Goal: Check status

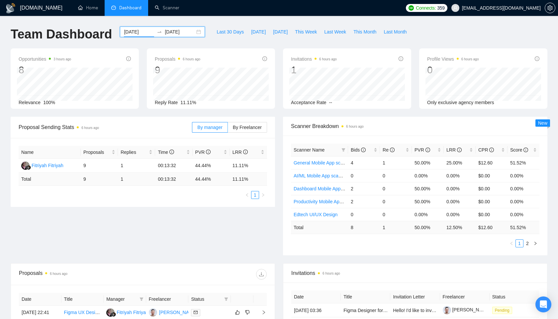
click at [132, 31] on input "[DATE]" at bounding box center [139, 31] width 30 height 7
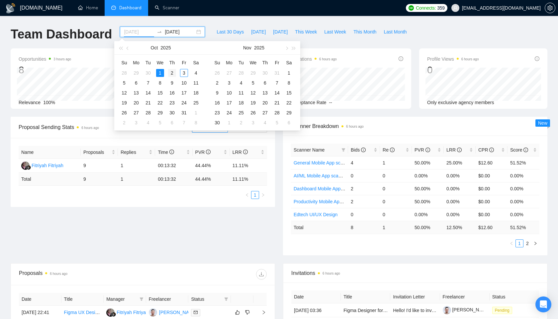
type input "[DATE]"
click at [175, 71] on div "2" at bounding box center [172, 73] width 8 height 8
type input "[DATE]"
click at [273, 29] on span "[DATE]" at bounding box center [280, 31] width 15 height 7
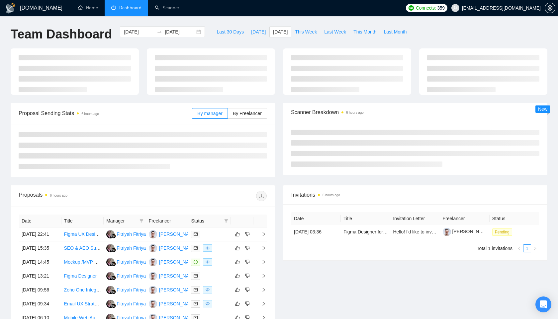
type input "[DATE]"
